Goal: Navigation & Orientation: Understand site structure

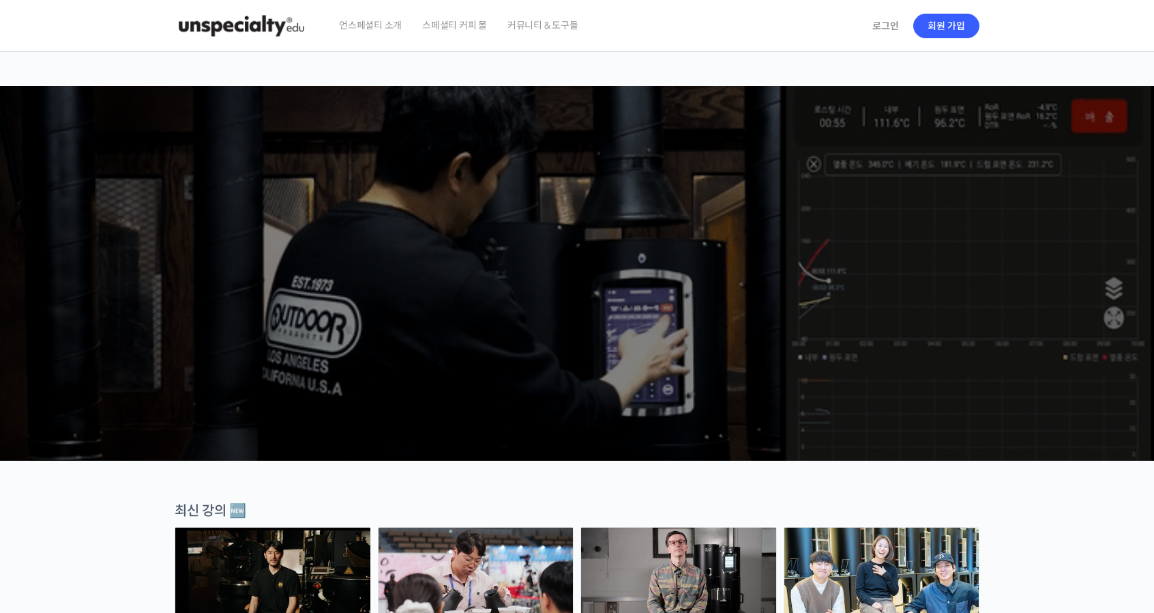
click at [394, 20] on span "언스페셜티 소개" at bounding box center [370, 25] width 63 height 52
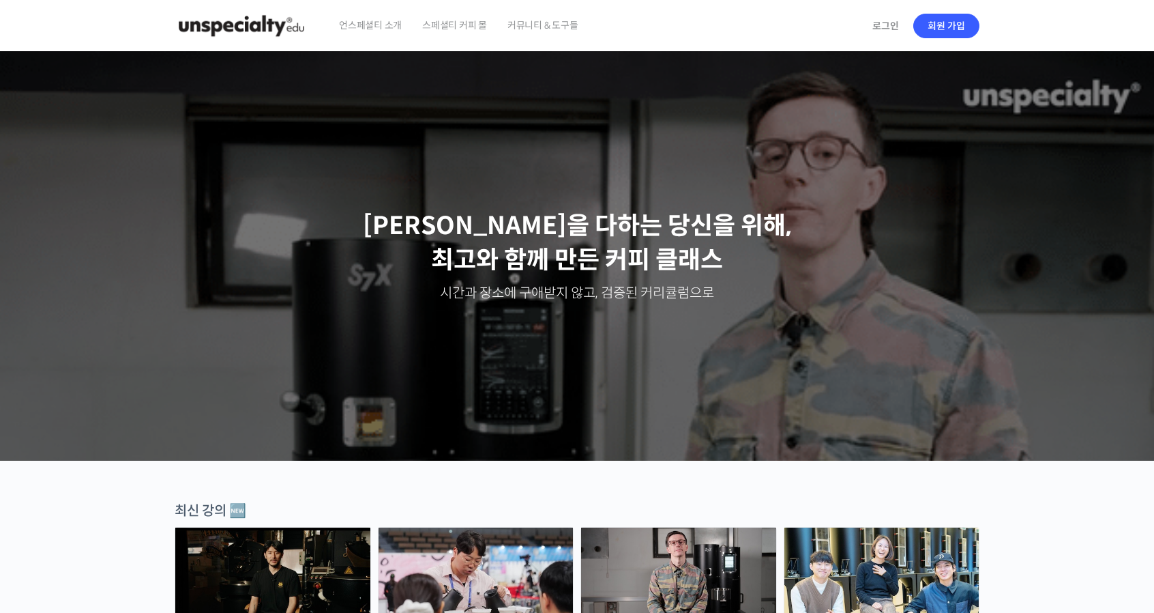
click at [543, 21] on span "커뮤니티 & 도구들" at bounding box center [542, 25] width 71 height 52
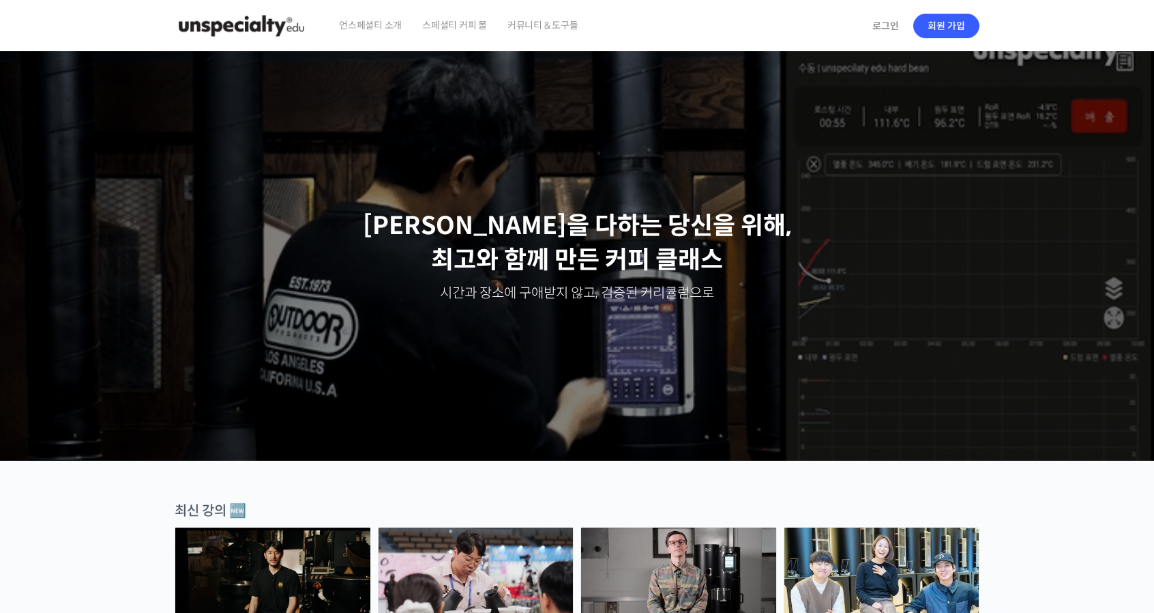
click at [535, 20] on span "커뮤니티 & 도구들" at bounding box center [542, 25] width 71 height 52
